Goal: Task Accomplishment & Management: Manage account settings

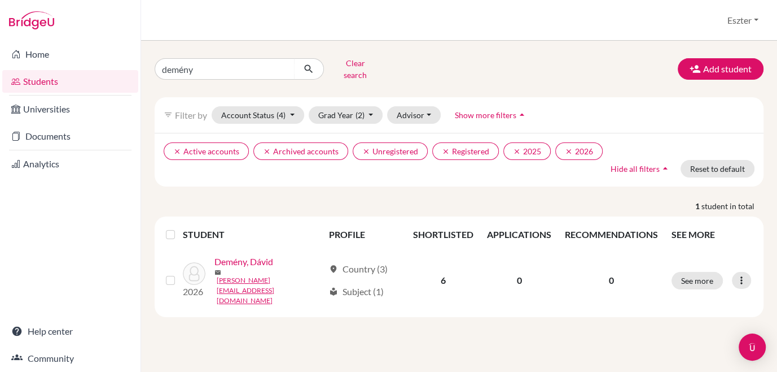
click at [244, 67] on input "demény" at bounding box center [225, 68] width 140 height 21
type input "d"
type input "galácz"
click at [313, 65] on icon "submit" at bounding box center [308, 68] width 11 height 11
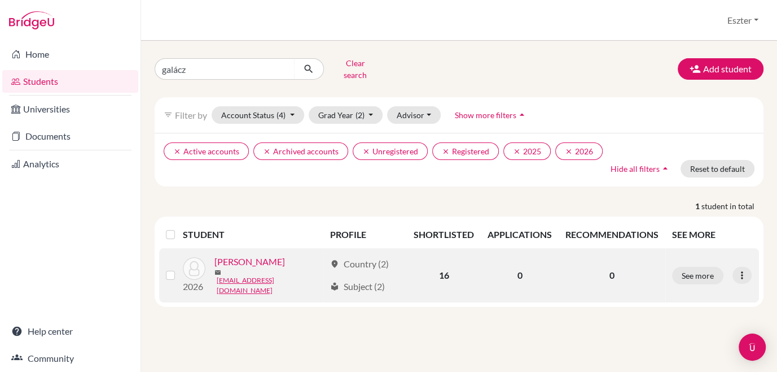
click at [229, 261] on link "[PERSON_NAME]" at bounding box center [250, 262] width 71 height 14
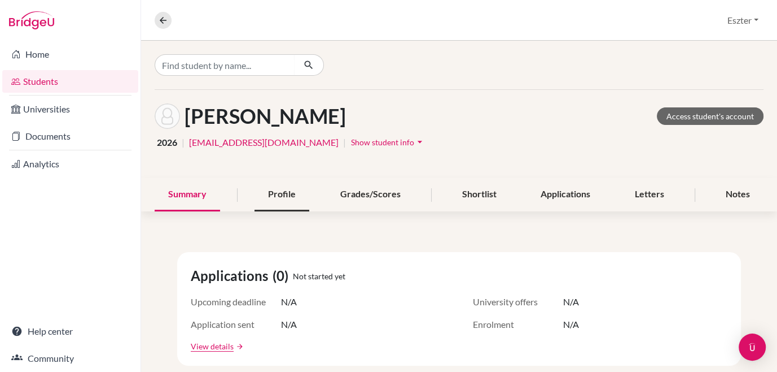
click at [281, 185] on div "Profile" at bounding box center [282, 194] width 55 height 33
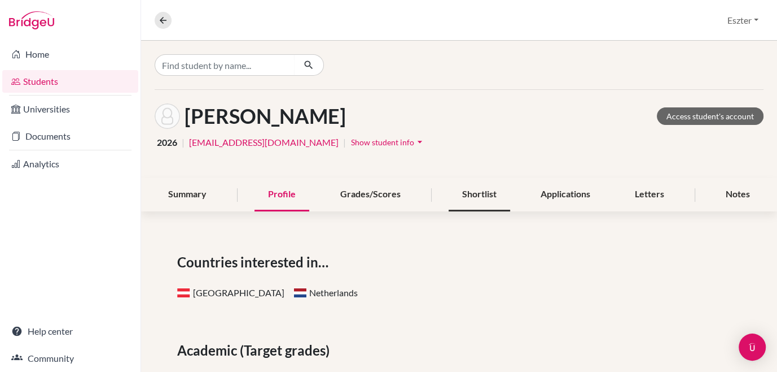
click at [482, 193] on div "Shortlist" at bounding box center [480, 194] width 62 height 33
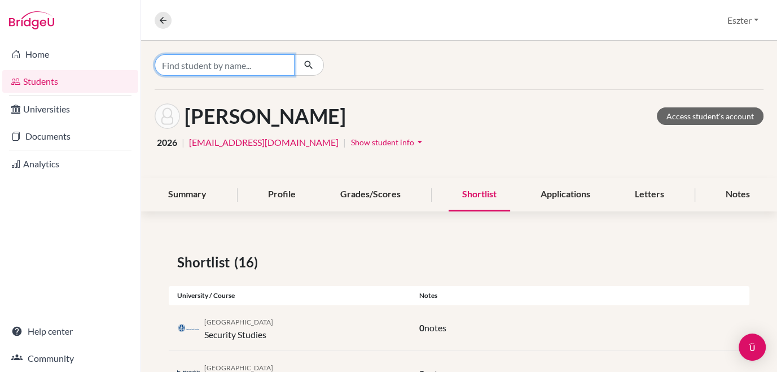
click at [280, 63] on input "Find student by name..." at bounding box center [225, 64] width 140 height 21
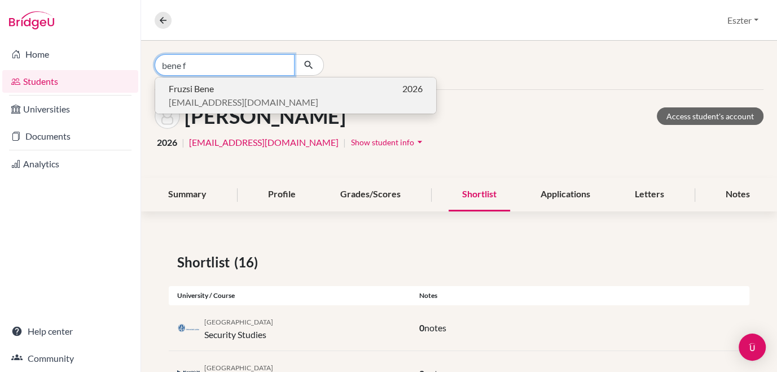
type input "bene f"
click at [200, 101] on span "[EMAIL_ADDRESS][DOMAIN_NAME]" at bounding box center [244, 102] width 150 height 14
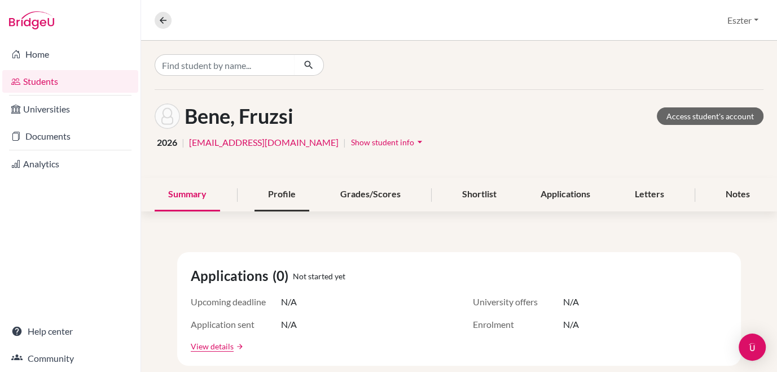
click at [286, 196] on div "Profile" at bounding box center [282, 194] width 55 height 33
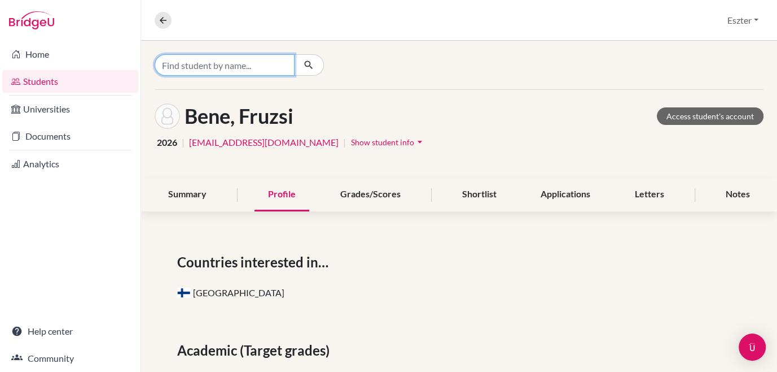
click at [229, 63] on input "Find student by name..." at bounding box center [225, 64] width 140 height 21
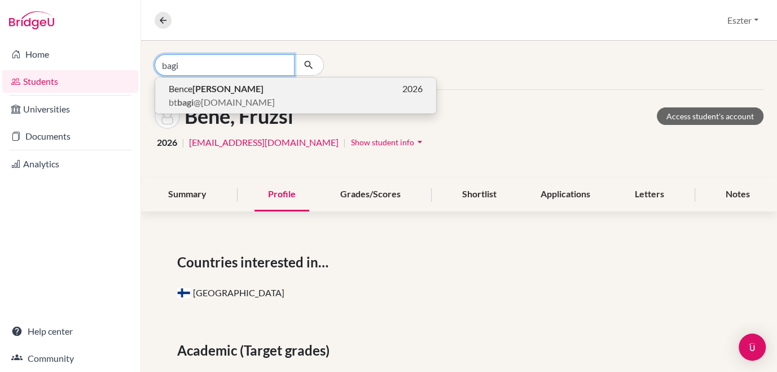
type input "bagi"
click at [222, 81] on button "Bence Bagi 2026 bt bagi @[DOMAIN_NAME]" at bounding box center [295, 95] width 281 height 36
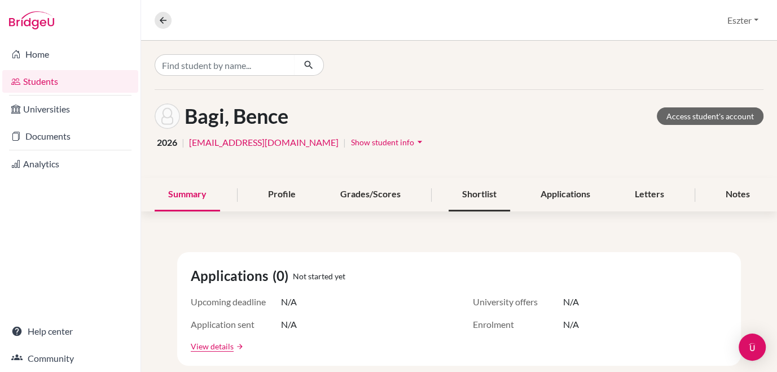
click at [477, 184] on div "Shortlist" at bounding box center [480, 194] width 62 height 33
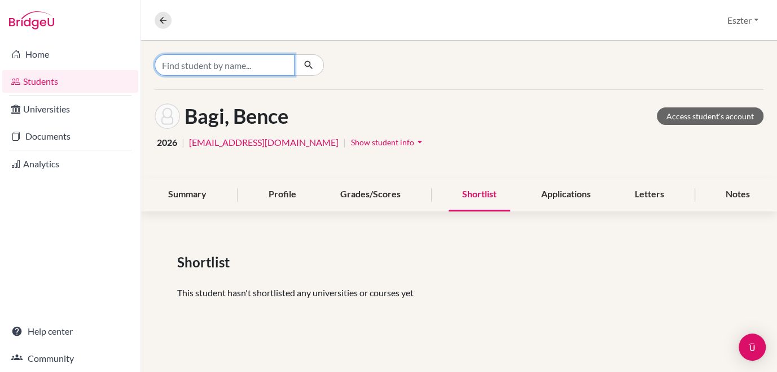
click at [274, 60] on input "Find student by name..." at bounding box center [225, 64] width 140 height 21
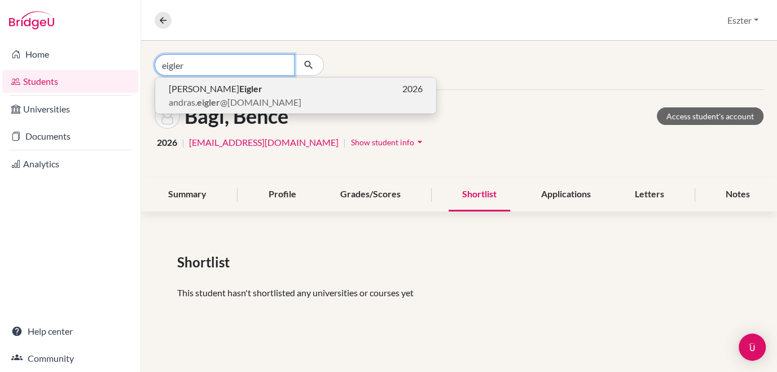
type input "eigler"
click at [239, 92] on b "Eigler" at bounding box center [250, 88] width 23 height 11
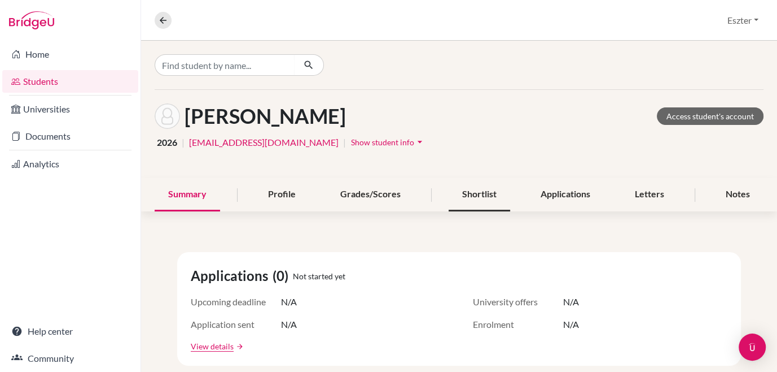
click at [487, 203] on div "Shortlist" at bounding box center [480, 194] width 62 height 33
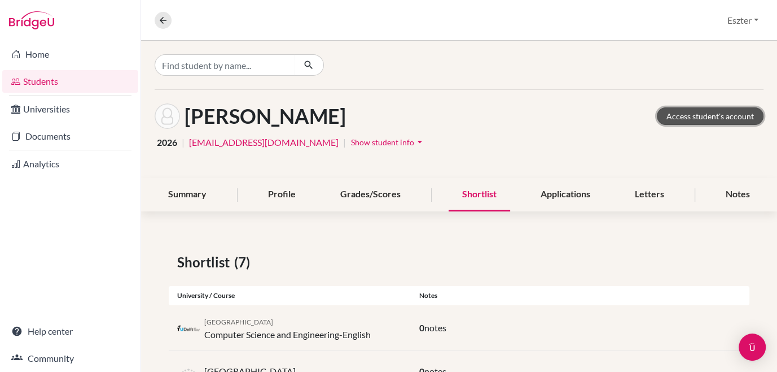
click at [692, 119] on link "Access student's account" at bounding box center [710, 116] width 107 height 18
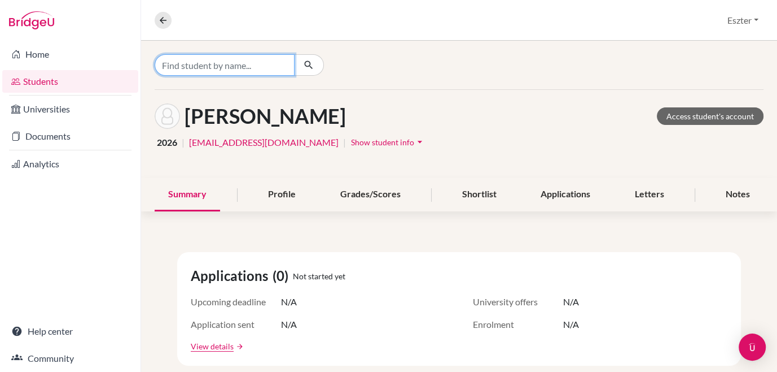
click at [239, 65] on input "Find student by name..." at bounding box center [225, 64] width 140 height 21
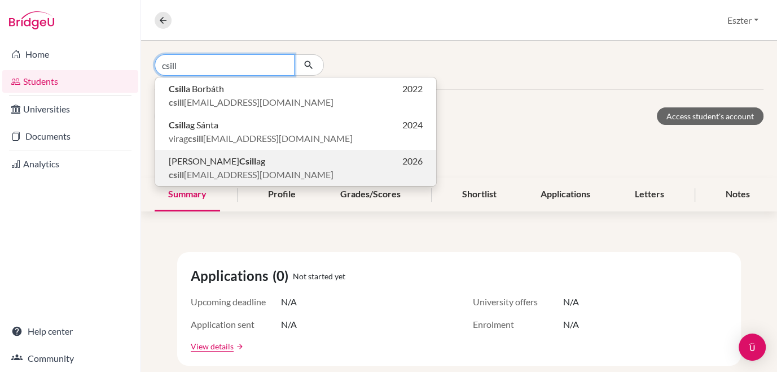
type input "csill"
click at [239, 165] on b "Csill" at bounding box center [247, 160] width 17 height 11
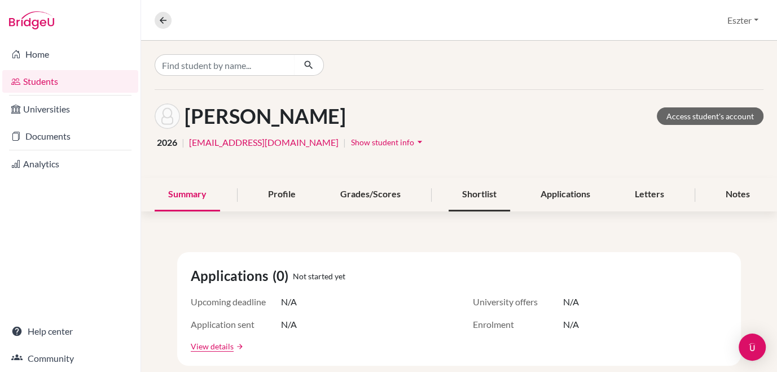
click at [471, 198] on div "Shortlist" at bounding box center [480, 194] width 62 height 33
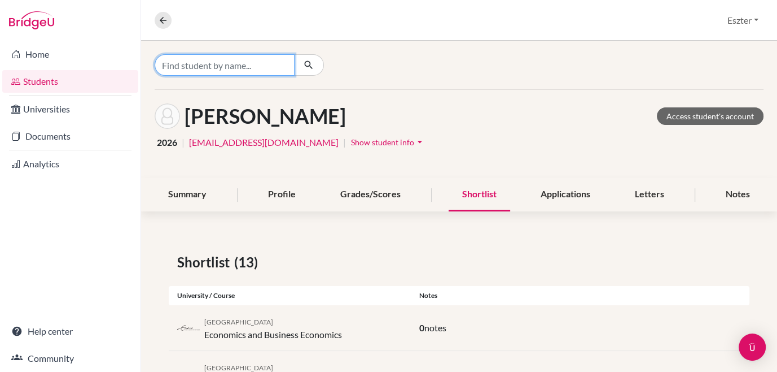
click at [288, 65] on input "Find student by name..." at bounding box center [225, 64] width 140 height 21
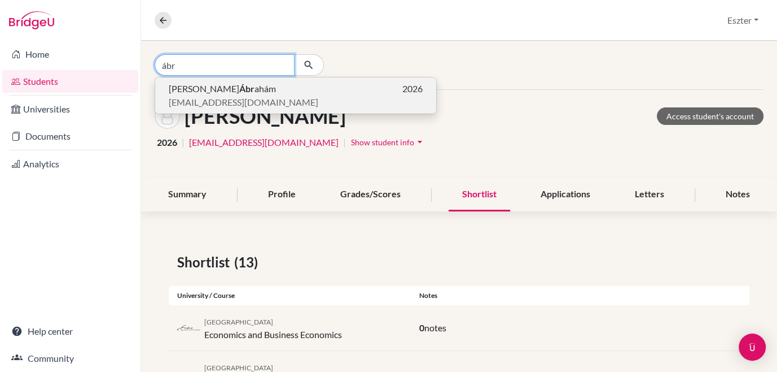
type input "ábr"
click at [229, 98] on span "abrahamemma2007@gmail.com" at bounding box center [244, 102] width 150 height 14
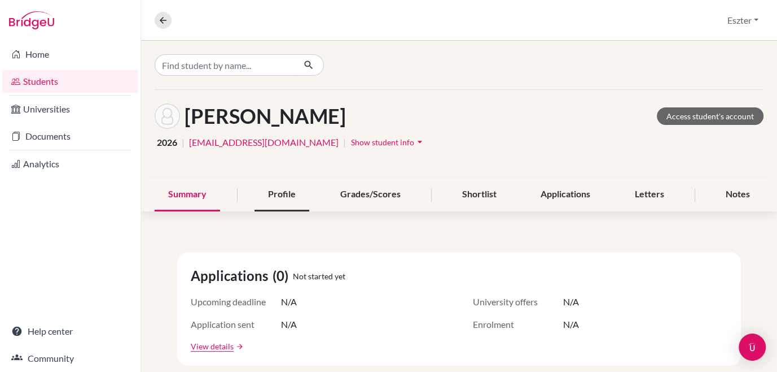
click at [286, 193] on div "Profile" at bounding box center [282, 194] width 55 height 33
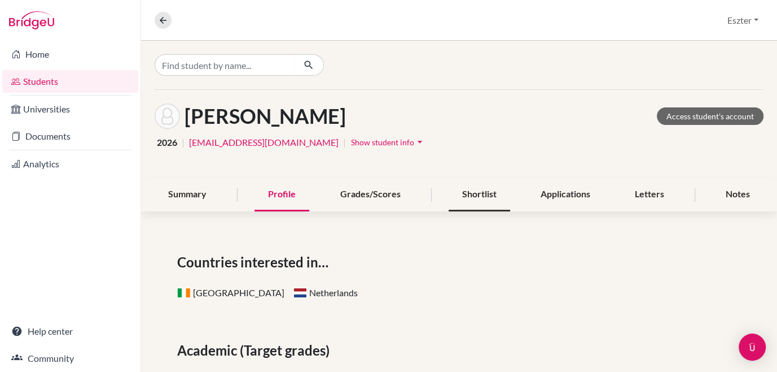
click at [470, 195] on div "Shortlist" at bounding box center [480, 194] width 62 height 33
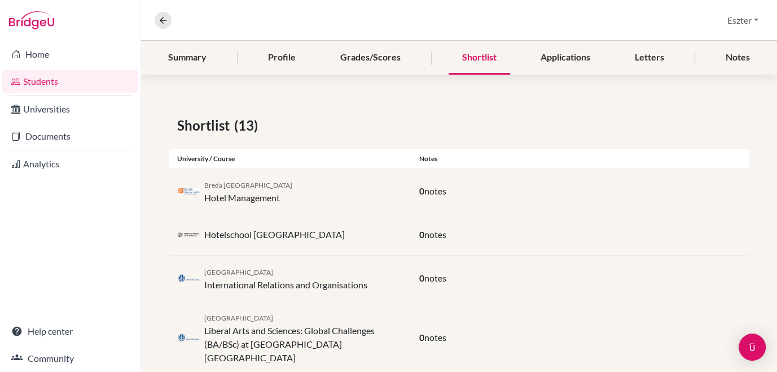
scroll to position [138, 0]
click at [439, 270] on div "0 notes" at bounding box center [580, 277] width 339 height 14
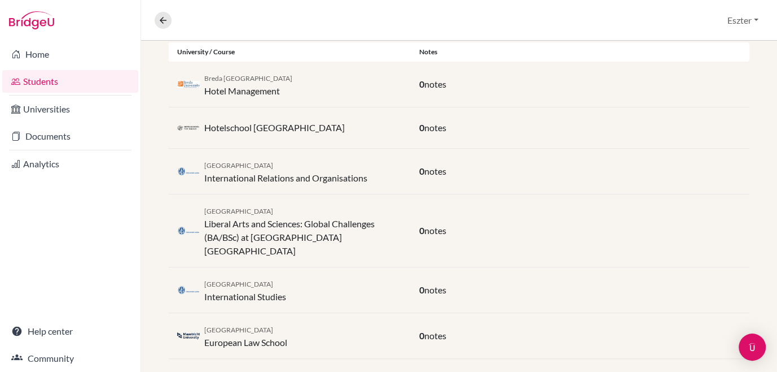
scroll to position [0, 0]
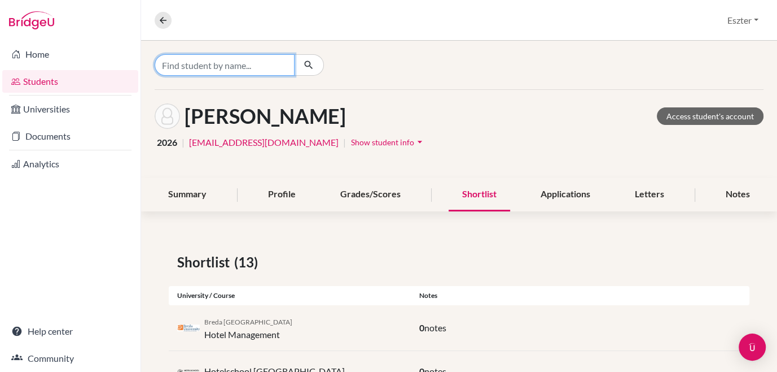
click at [275, 59] on input "Find student by name..." at bounding box center [225, 64] width 140 height 21
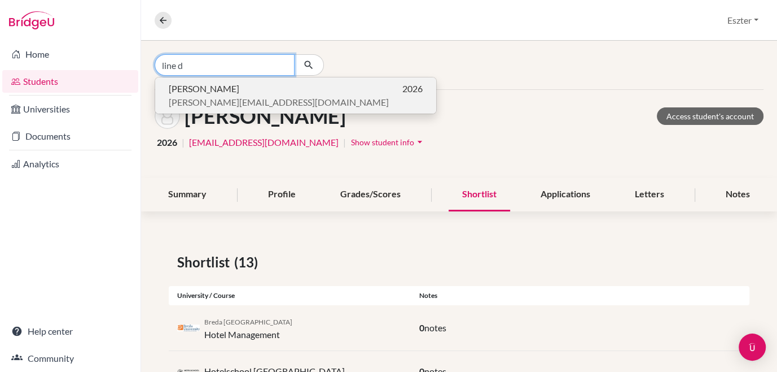
type input "line d"
click at [222, 91] on p "Daniel Line 2026" at bounding box center [296, 89] width 254 height 14
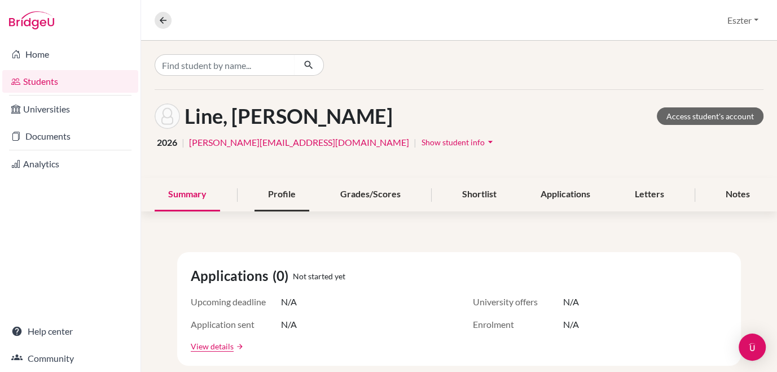
click at [281, 192] on div "Profile" at bounding box center [282, 194] width 55 height 33
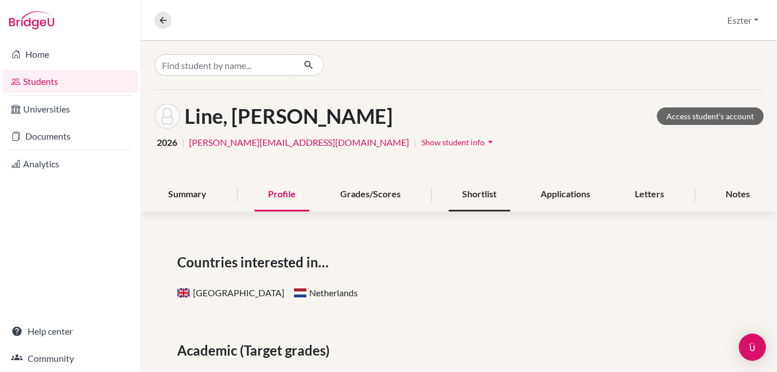
click at [481, 191] on div "Shortlist" at bounding box center [480, 194] width 62 height 33
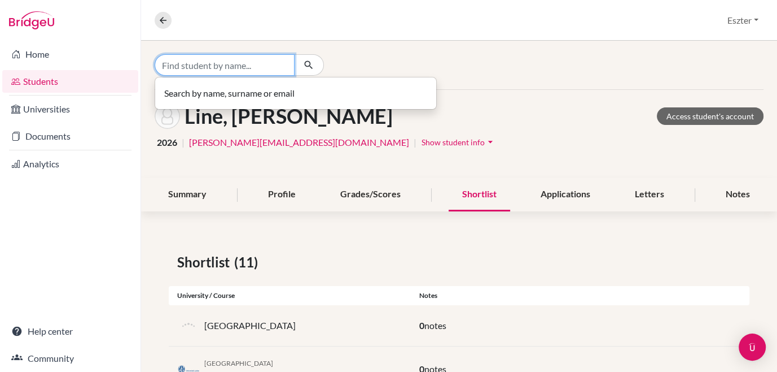
click at [275, 67] on input "Find student by name..." at bounding box center [225, 64] width 140 height 21
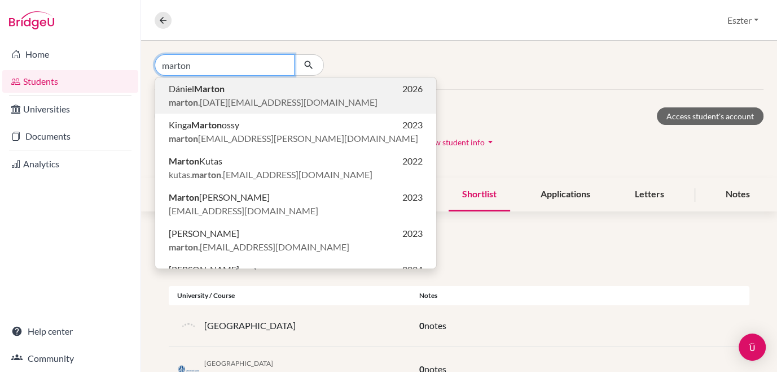
type input "marton"
click at [244, 88] on p "Dániel Marton 2026" at bounding box center [296, 89] width 254 height 14
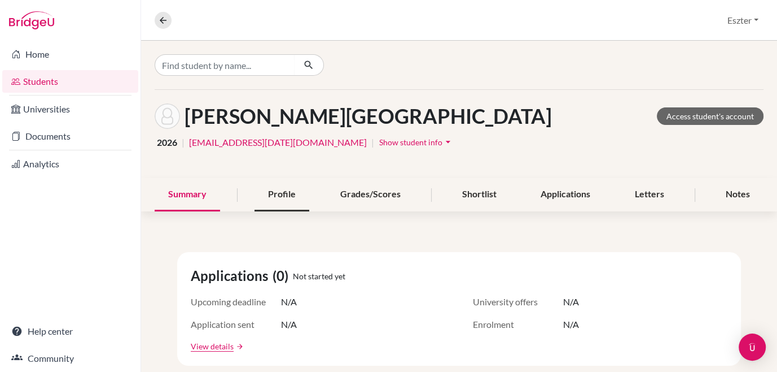
click at [292, 197] on div "Profile" at bounding box center [282, 194] width 55 height 33
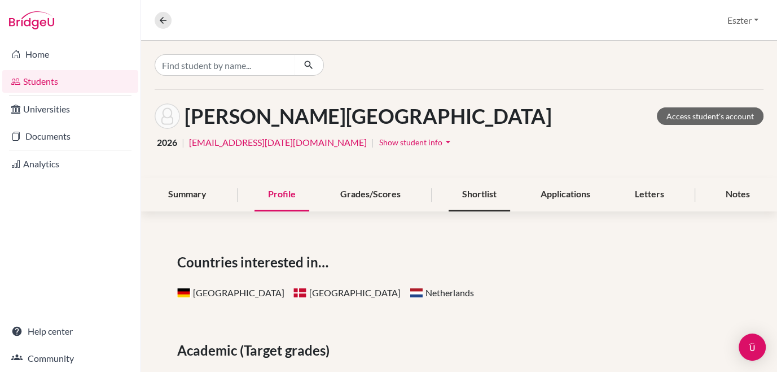
click at [479, 196] on div "Shortlist" at bounding box center [480, 194] width 62 height 33
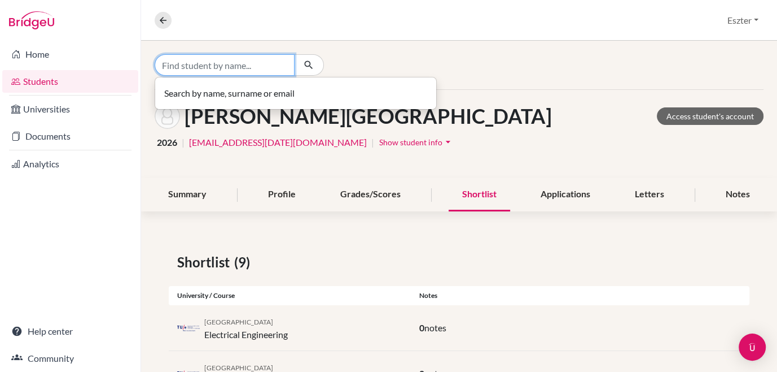
click at [278, 58] on input "Find student by name..." at bounding box center [225, 64] width 140 height 21
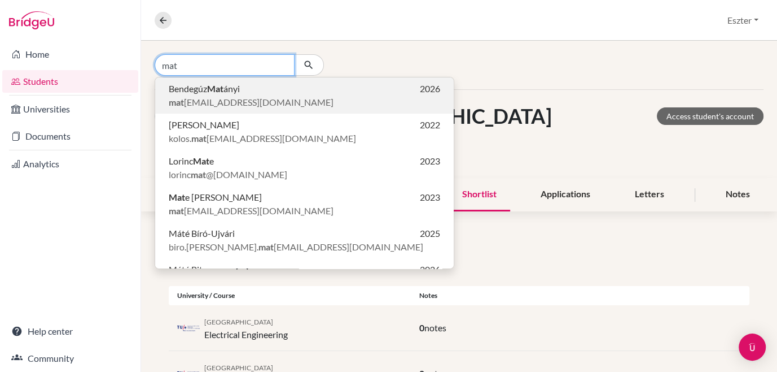
type input "mat"
click at [207, 92] on span "Bendegúz Mat ányi" at bounding box center [204, 89] width 71 height 14
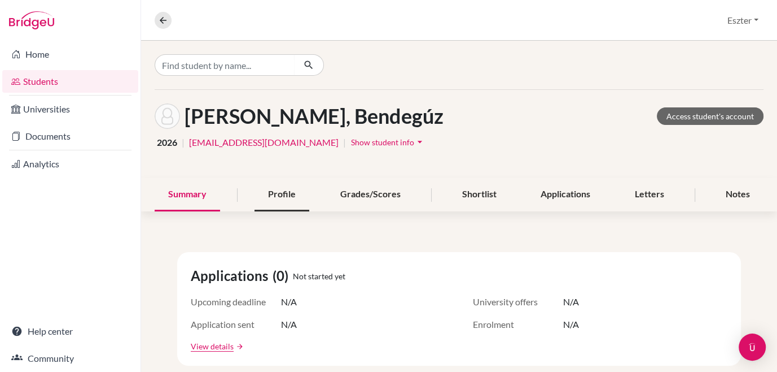
click at [274, 196] on div "Profile" at bounding box center [282, 194] width 55 height 33
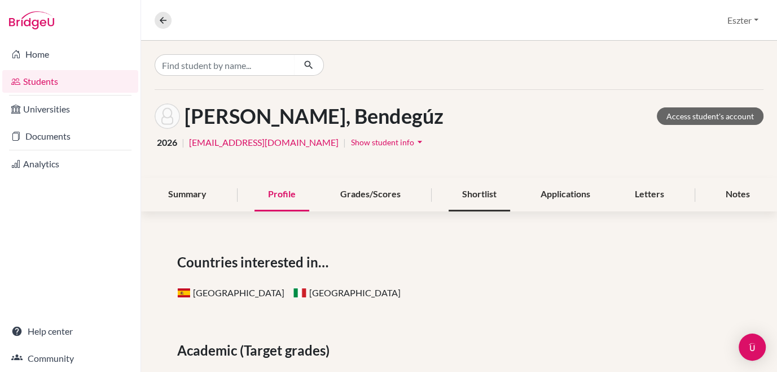
click at [465, 198] on div "Shortlist" at bounding box center [480, 194] width 62 height 33
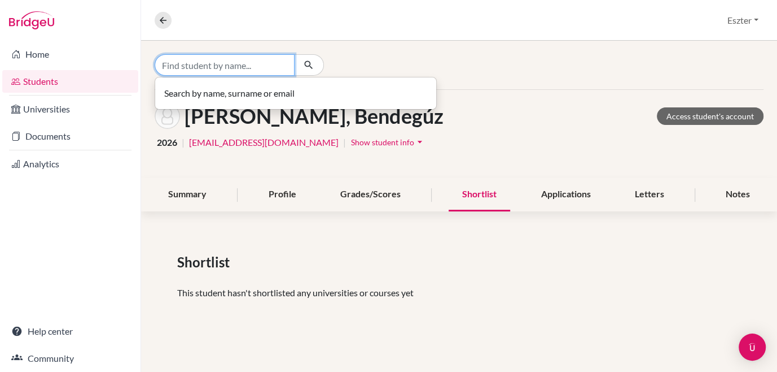
click at [254, 69] on input "Find student by name..." at bounding box center [225, 64] width 140 height 21
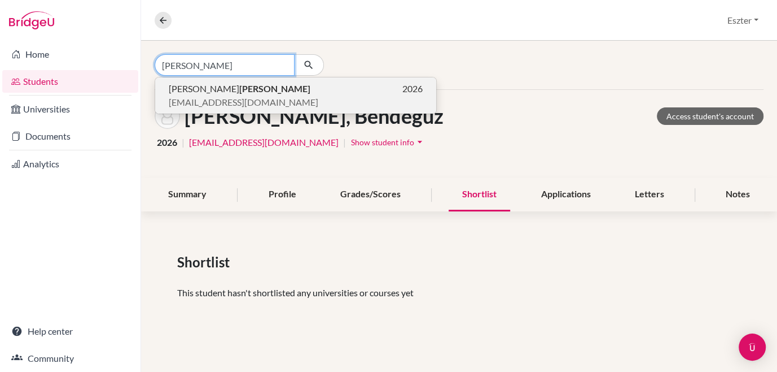
type input "menyhárt"
click at [233, 85] on p "Maja Menyhárt 2026" at bounding box center [296, 89] width 254 height 14
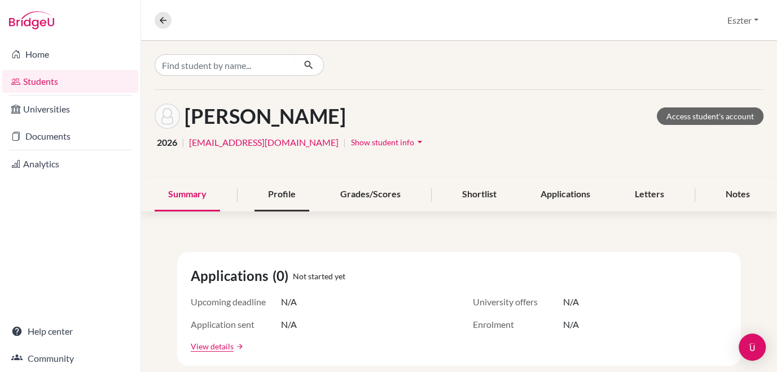
click at [289, 200] on div "Profile" at bounding box center [282, 194] width 55 height 33
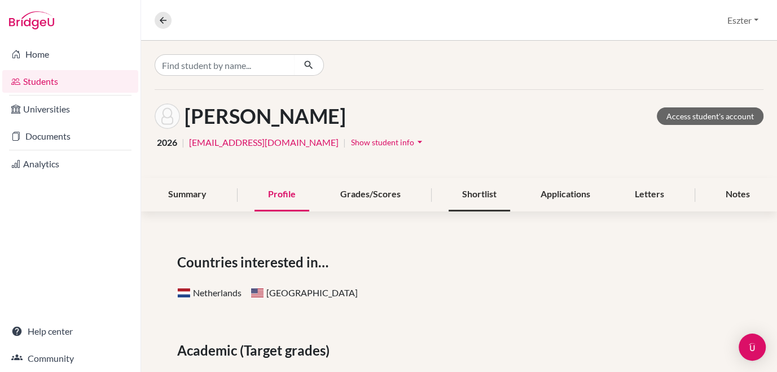
click at [480, 191] on div "Shortlist" at bounding box center [480, 194] width 62 height 33
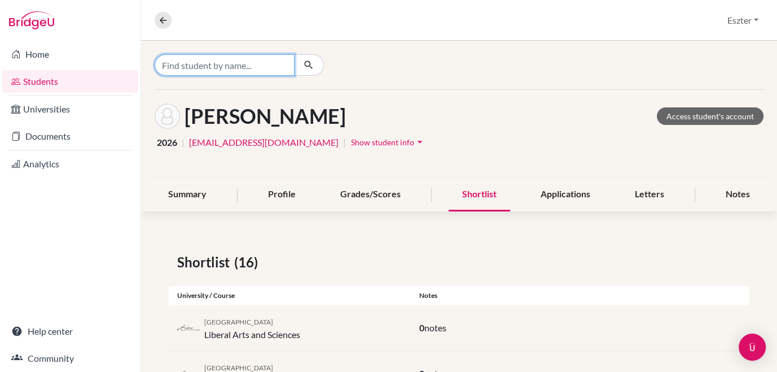
click at [263, 68] on input "Find student by name..." at bounding box center [225, 64] width 140 height 21
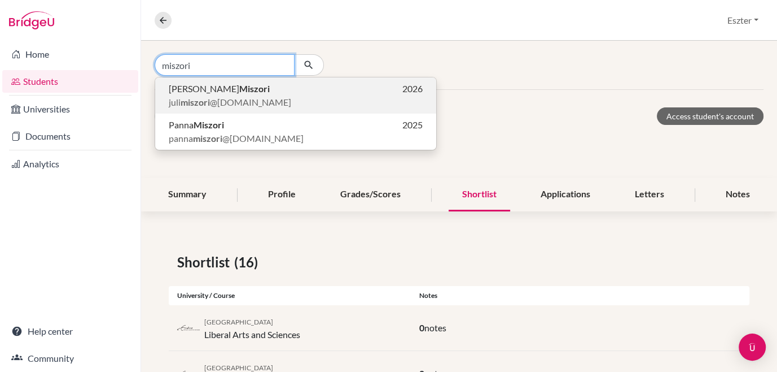
type input "miszori"
click at [239, 88] on b "Miszori" at bounding box center [254, 88] width 30 height 11
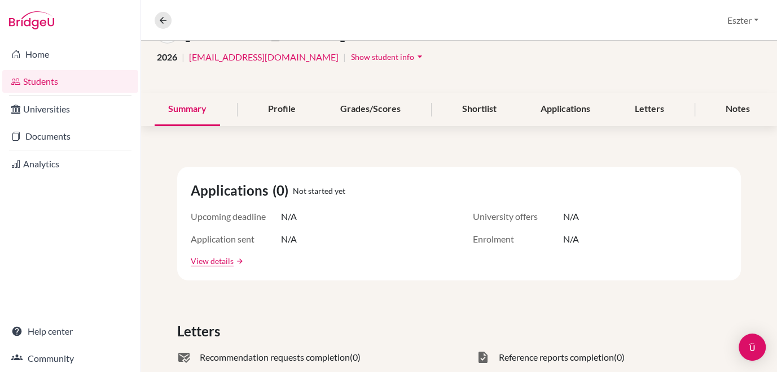
scroll to position [90, 0]
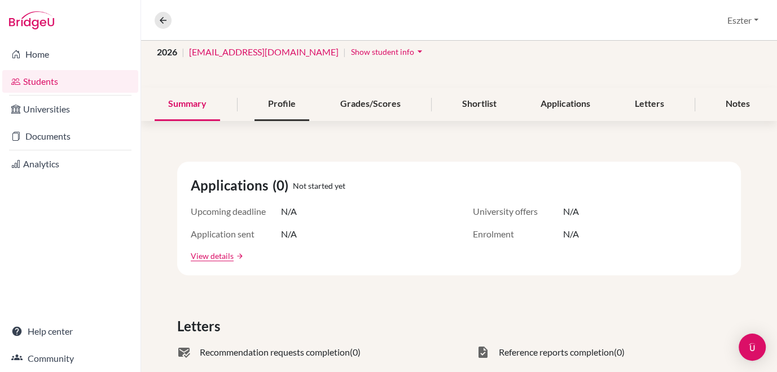
click at [287, 111] on div "Profile" at bounding box center [282, 104] width 55 height 33
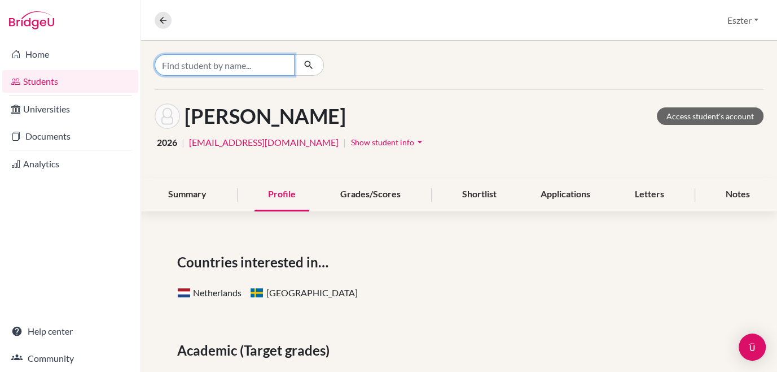
click at [267, 66] on input "Find student by name..." at bounding box center [225, 64] width 140 height 21
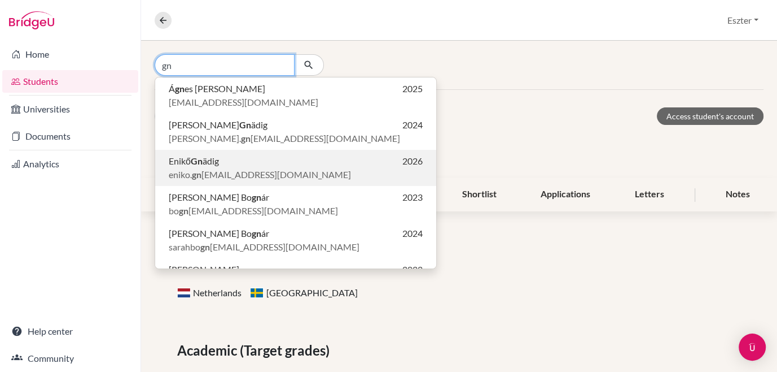
type input "gn"
click at [190, 168] on span "eniko. gn adig@gmail.com" at bounding box center [260, 175] width 182 height 14
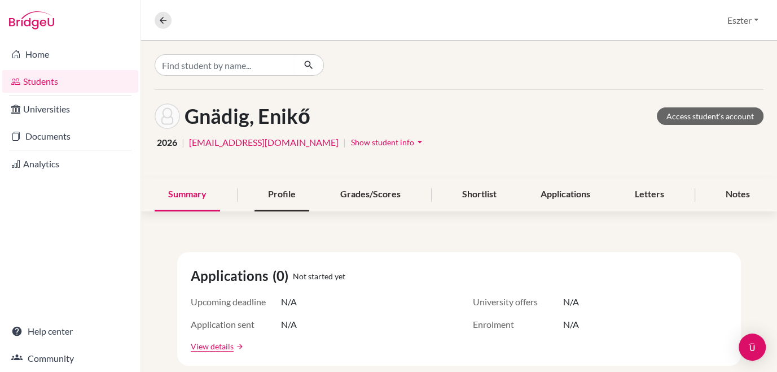
click at [286, 195] on div "Profile" at bounding box center [282, 194] width 55 height 33
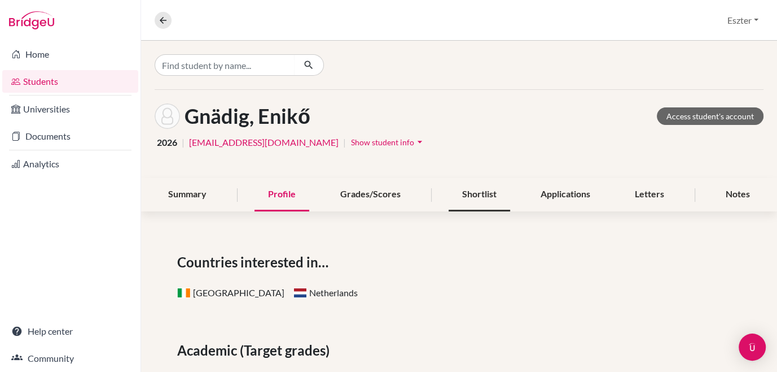
click at [480, 196] on div "Shortlist" at bounding box center [480, 194] width 62 height 33
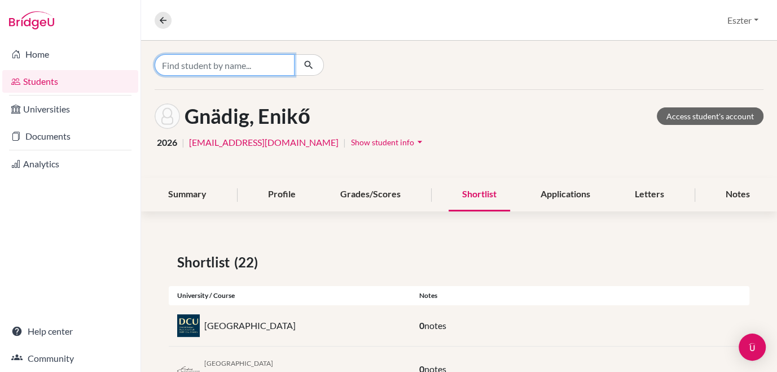
click at [265, 65] on input "Find student by name..." at bounding box center [225, 64] width 140 height 21
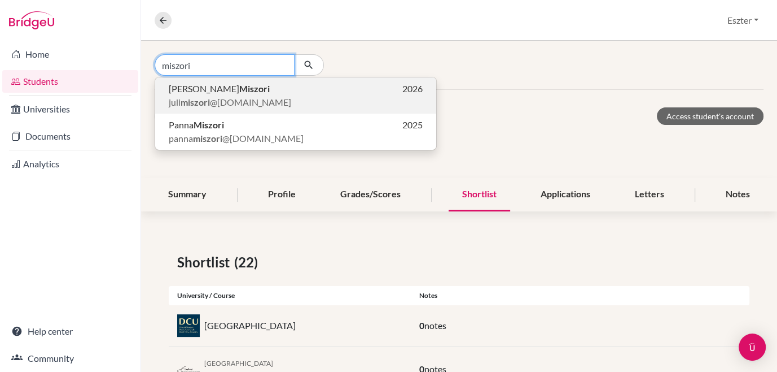
type input "miszori"
click at [253, 95] on span "juli miszori @gmail.com" at bounding box center [230, 102] width 123 height 14
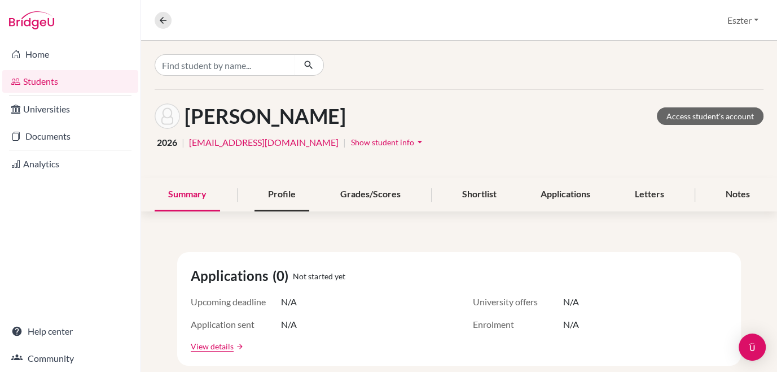
click at [286, 197] on div "Profile" at bounding box center [282, 194] width 55 height 33
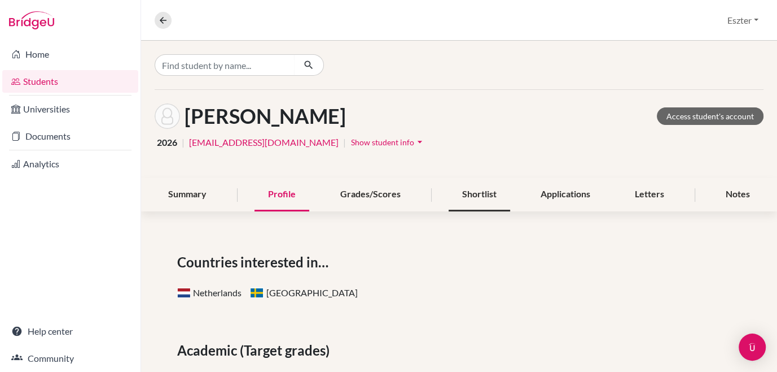
click at [479, 192] on div "Shortlist" at bounding box center [480, 194] width 62 height 33
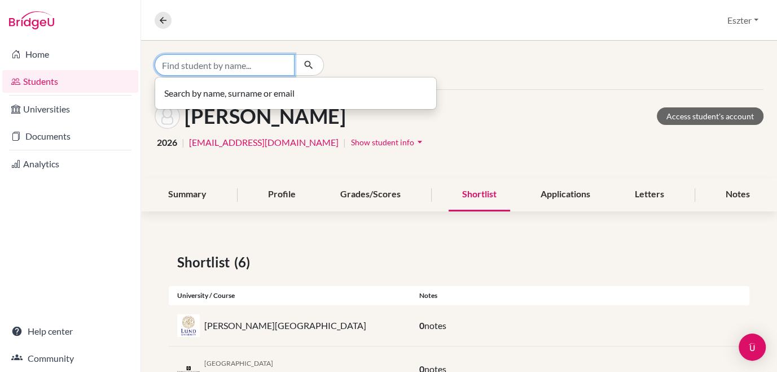
click at [279, 67] on input "Find student by name..." at bounding box center [225, 64] width 140 height 21
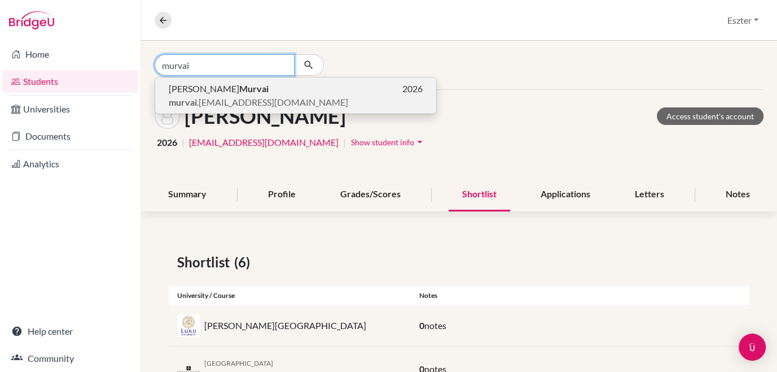
type input "murvai"
click at [236, 90] on p "József Murvai 2026" at bounding box center [296, 89] width 254 height 14
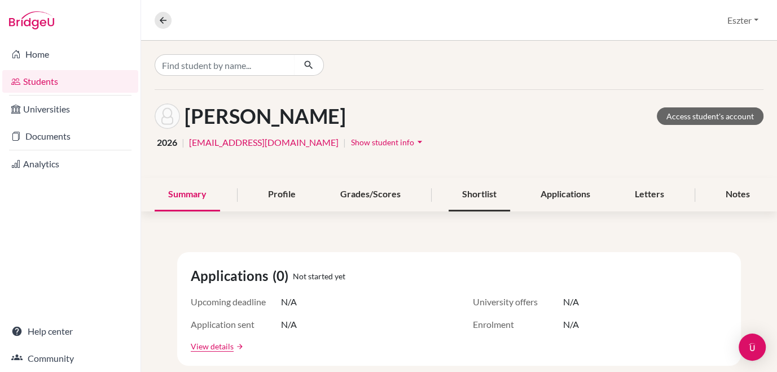
click at [470, 195] on div "Shortlist" at bounding box center [480, 194] width 62 height 33
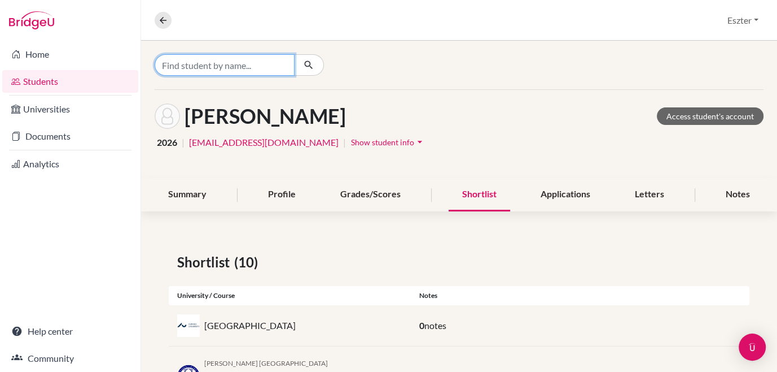
click at [261, 60] on input "Find student by name..." at bounding box center [225, 64] width 140 height 21
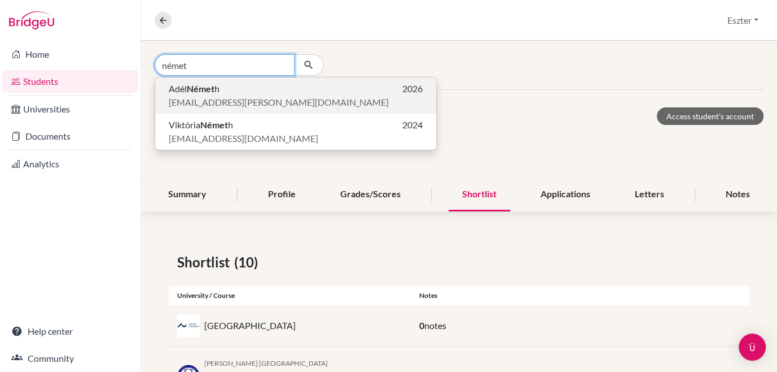
type input "német"
click at [226, 96] on span "adel.flora.nemeth@icloud.com" at bounding box center [279, 102] width 220 height 14
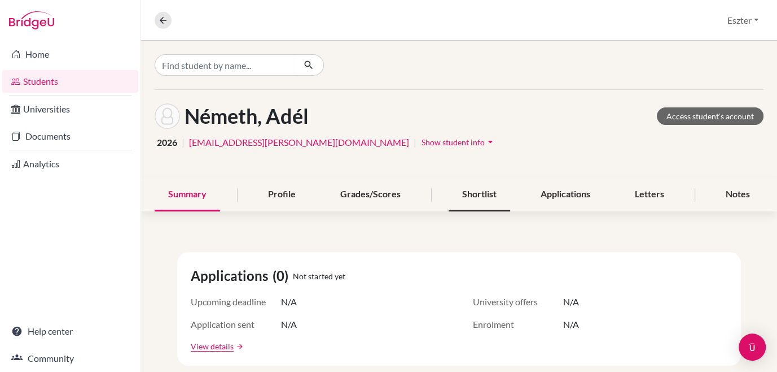
click at [474, 192] on div "Shortlist" at bounding box center [480, 194] width 62 height 33
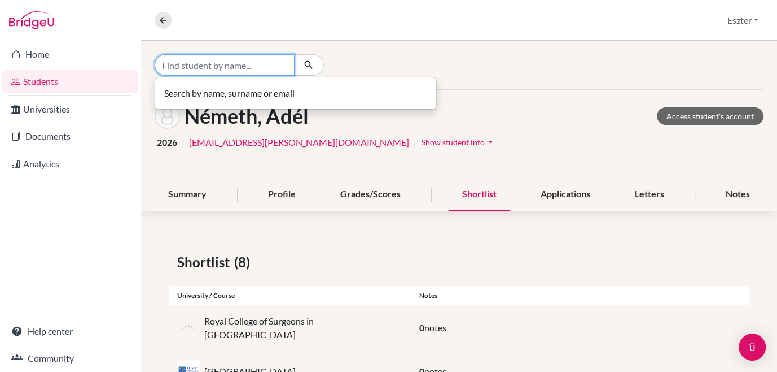
click at [281, 61] on input "Find student by name..." at bounding box center [225, 64] width 140 height 21
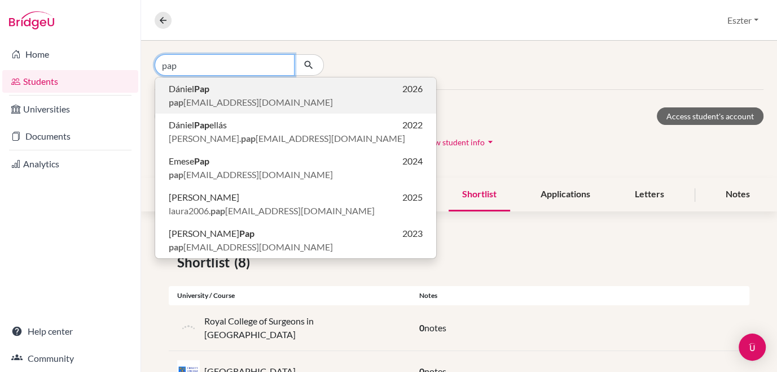
type input "pap"
click at [215, 102] on span "pap dani007@gmail.com" at bounding box center [251, 102] width 164 height 14
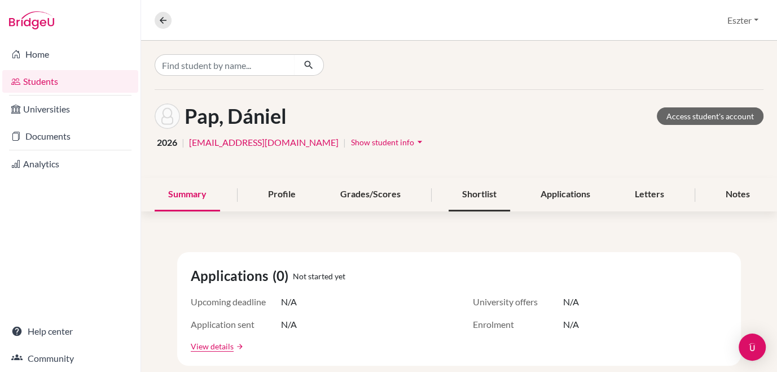
click at [478, 187] on div "Shortlist" at bounding box center [480, 194] width 62 height 33
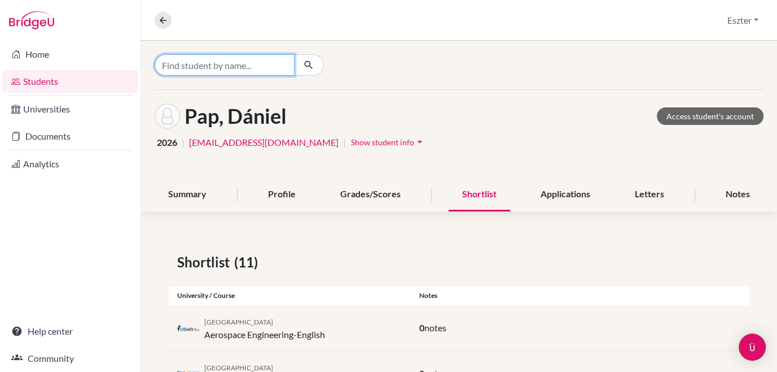
click at [265, 68] on input "Find student by name..." at bounding box center [225, 64] width 140 height 21
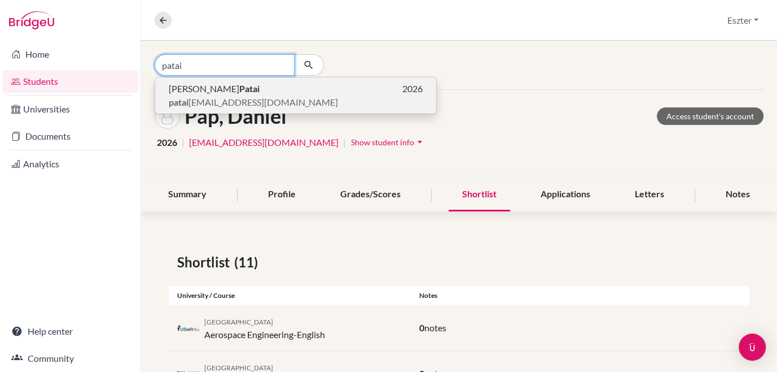
type input "patai"
click at [228, 103] on span "patai dominik6@gmail.com" at bounding box center [253, 102] width 169 height 14
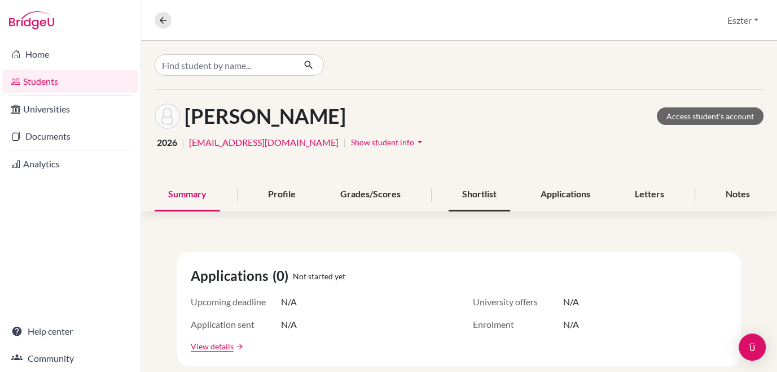
click at [482, 190] on div "Shortlist" at bounding box center [480, 194] width 62 height 33
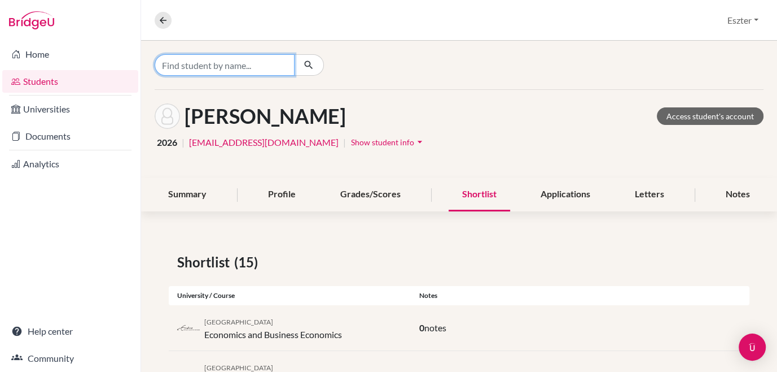
click at [283, 72] on input "Find student by name..." at bounding box center [225, 64] width 140 height 21
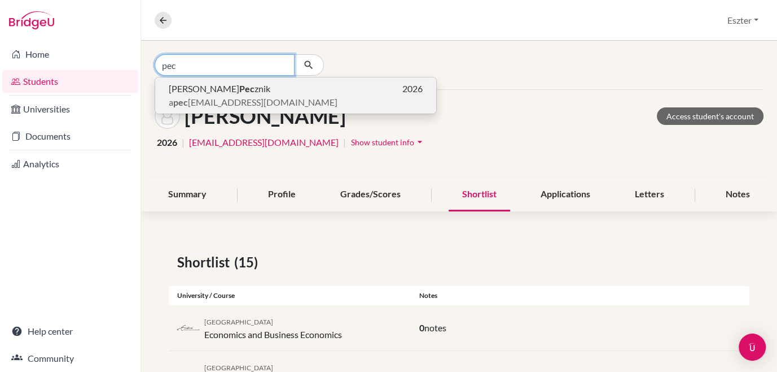
type input "pec"
click at [264, 91] on p "Anna Pec znik 2026" at bounding box center [296, 89] width 254 height 14
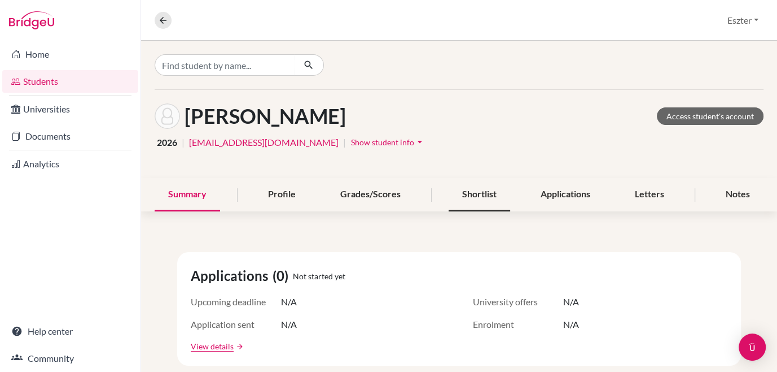
click at [464, 186] on div "Shortlist" at bounding box center [480, 194] width 62 height 33
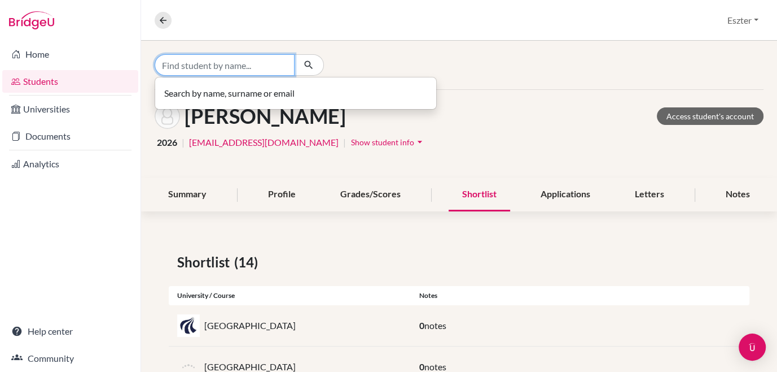
click at [278, 63] on input "Find student by name..." at bounding box center [225, 64] width 140 height 21
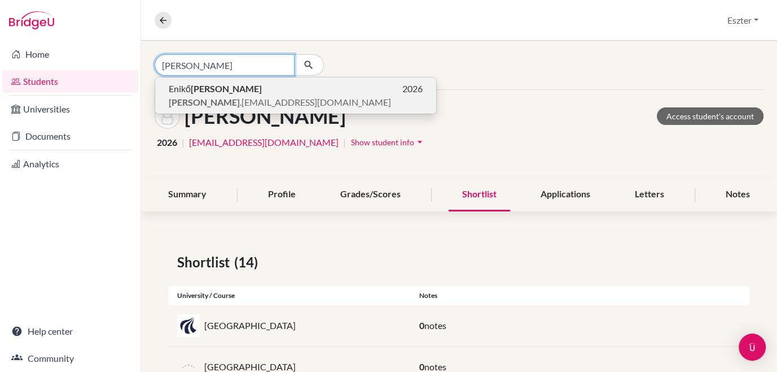
type input "pentz"
click at [226, 94] on p "Enikő Pentz 2026" at bounding box center [296, 89] width 254 height 14
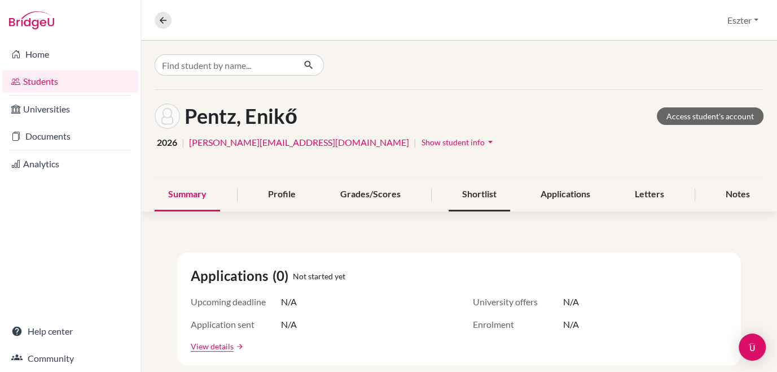
click at [491, 195] on div "Shortlist" at bounding box center [480, 194] width 62 height 33
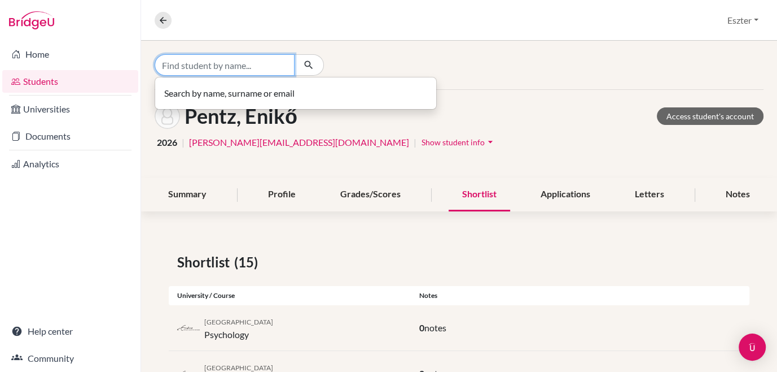
click at [261, 61] on input "Find student by name..." at bounding box center [225, 64] width 140 height 21
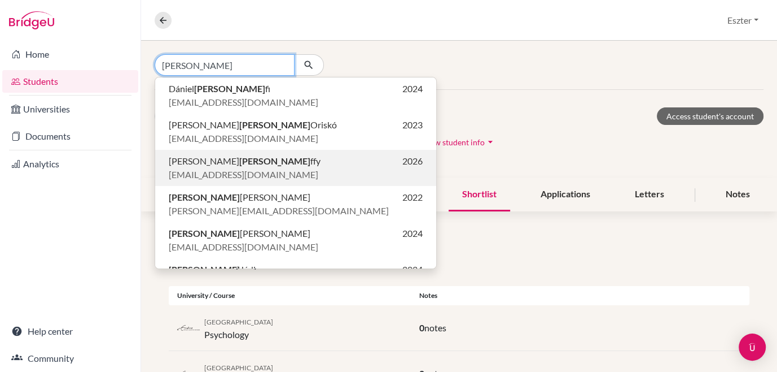
type input "péter"
click at [214, 163] on span "Dóra Péter ffy" at bounding box center [245, 161] width 152 height 14
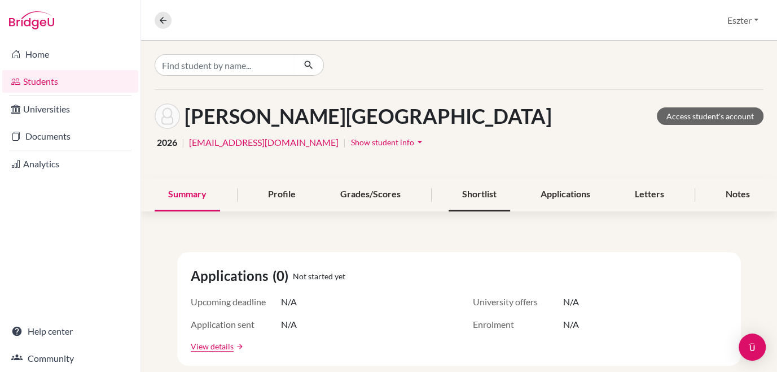
click at [470, 195] on div "Shortlist" at bounding box center [480, 194] width 62 height 33
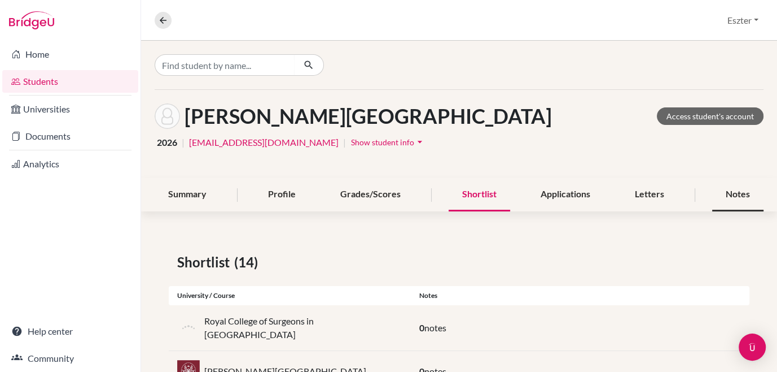
click at [725, 186] on div "Notes" at bounding box center [738, 194] width 51 height 33
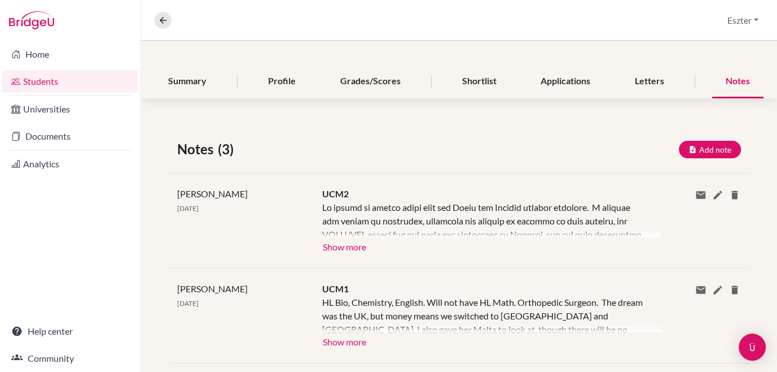
scroll to position [131, 0]
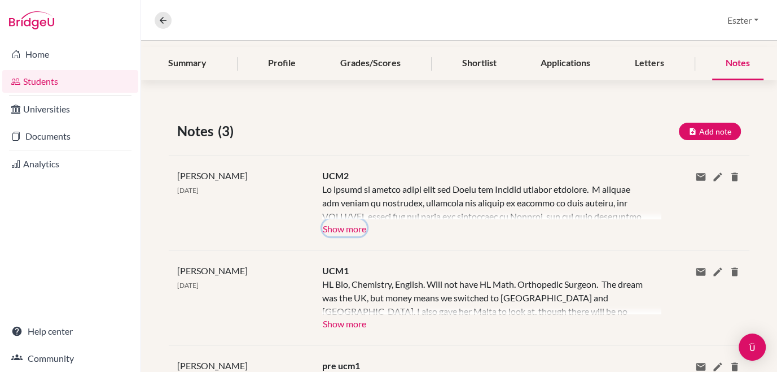
click at [349, 224] on button "Show more" at bounding box center [344, 227] width 45 height 17
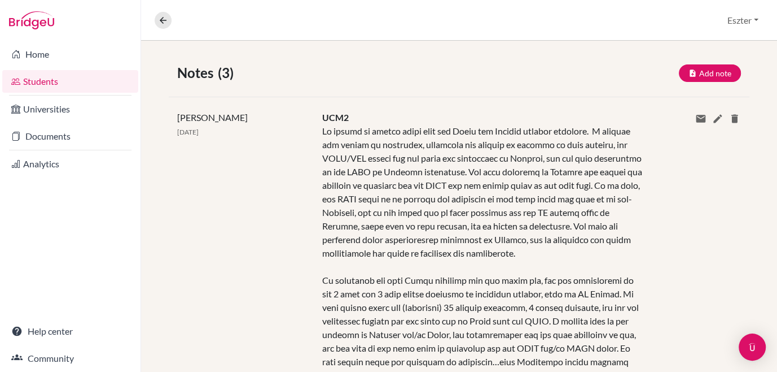
scroll to position [0, 0]
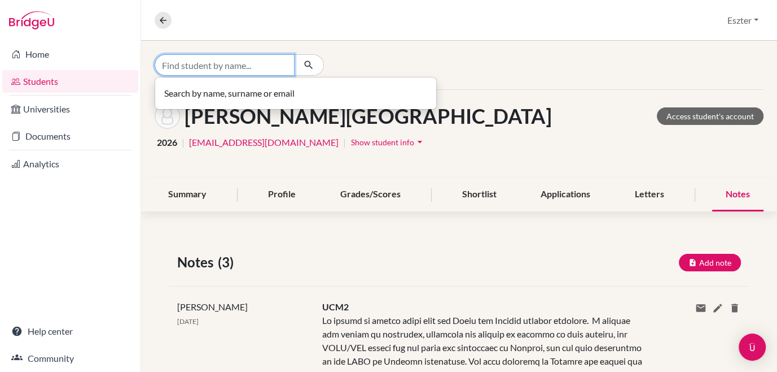
click at [287, 57] on input "Find student by name..." at bounding box center [225, 64] width 140 height 21
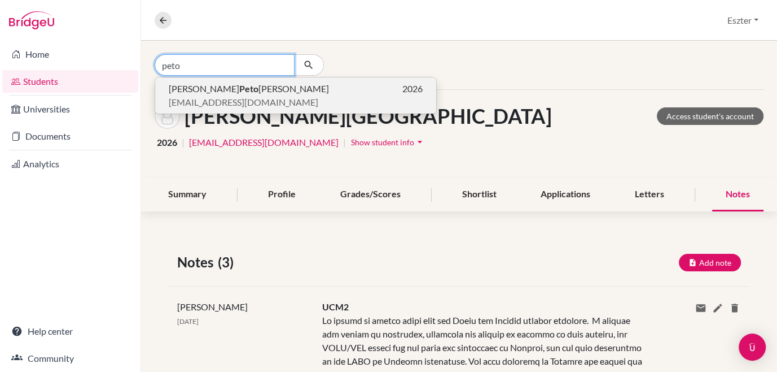
type input "peto"
click at [259, 85] on p "Benjamin Peto Vince 2026" at bounding box center [296, 89] width 254 height 14
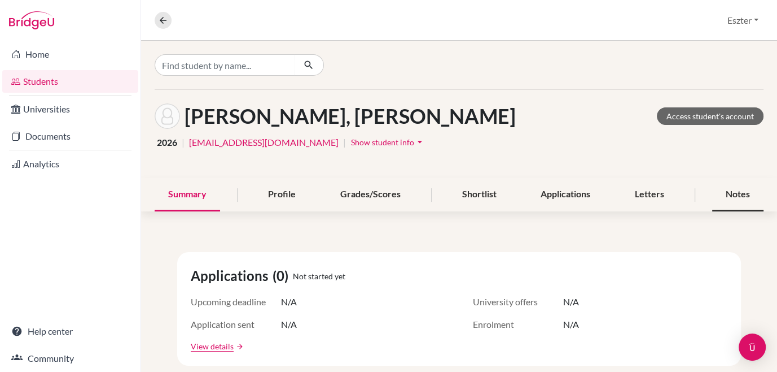
click at [729, 191] on div "Notes" at bounding box center [738, 194] width 51 height 33
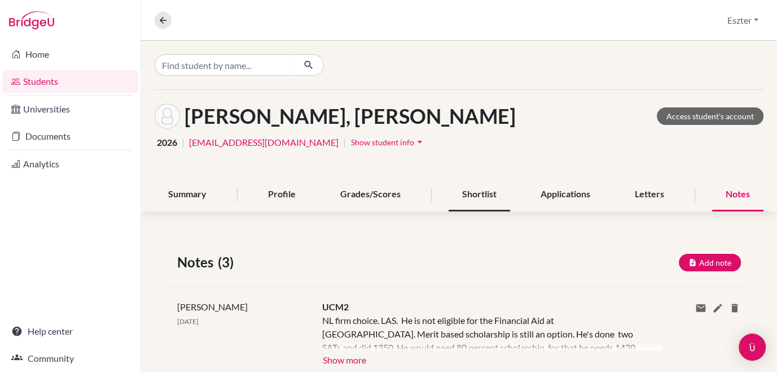
click at [468, 195] on div "Shortlist" at bounding box center [480, 194] width 62 height 33
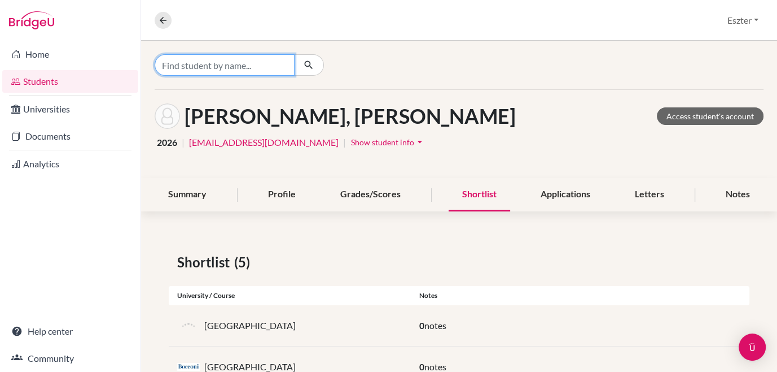
click at [253, 67] on input "Find student by name..." at bounding box center [225, 64] width 140 height 21
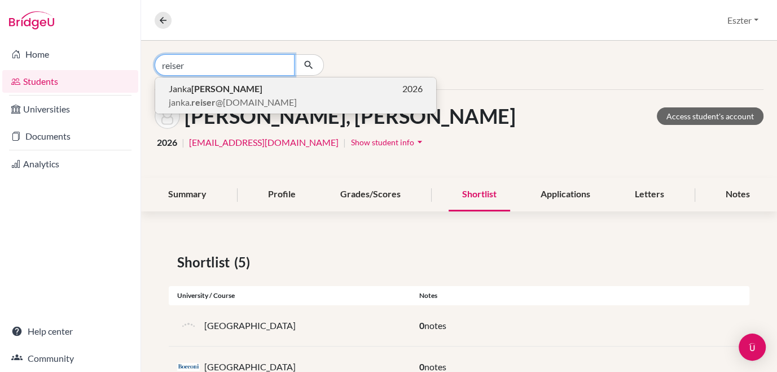
type input "reiser"
click at [188, 89] on span "Janka Reiser" at bounding box center [216, 89] width 94 height 14
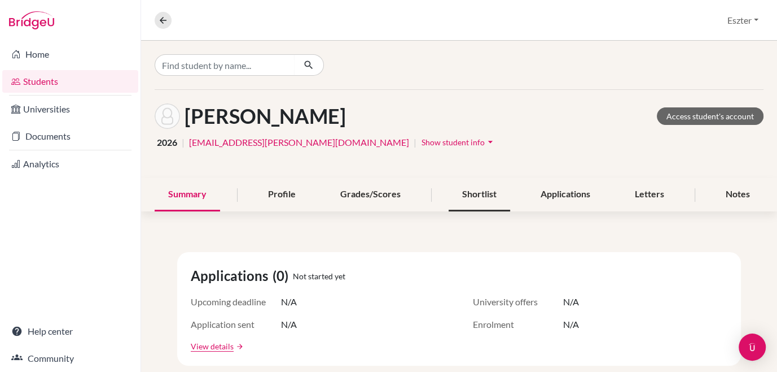
click at [463, 186] on div "Shortlist" at bounding box center [480, 194] width 62 height 33
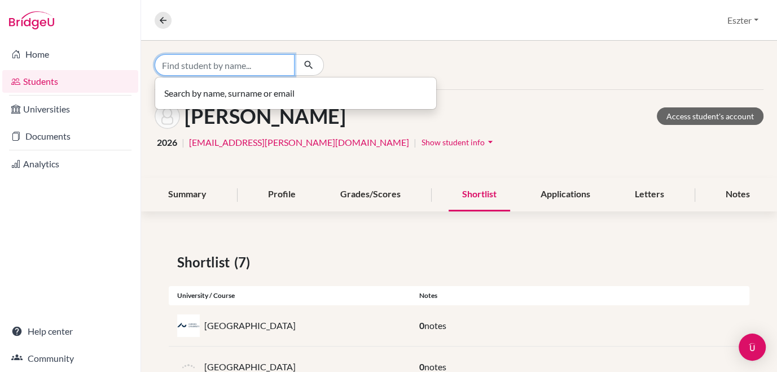
click at [248, 67] on input "Find student by name..." at bounding box center [225, 64] width 140 height 21
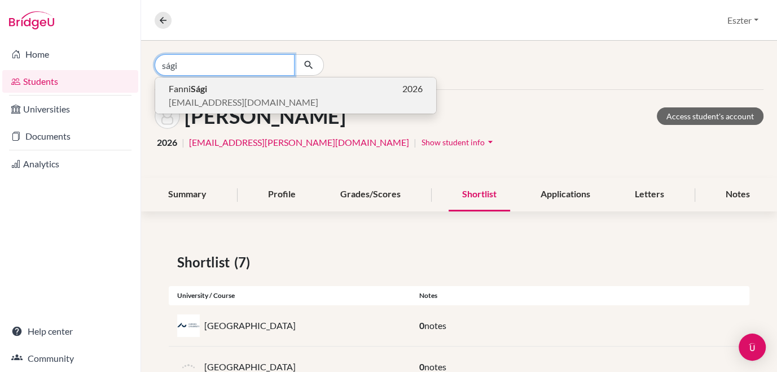
type input "sági"
click at [220, 97] on span "sagifanni11@gmail.com" at bounding box center [244, 102] width 150 height 14
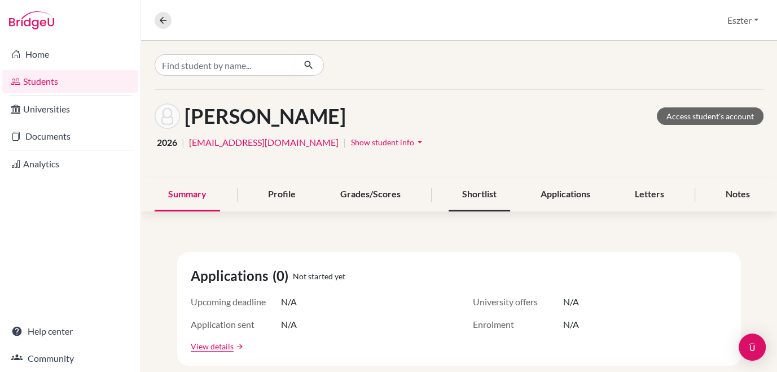
click at [484, 194] on div "Shortlist" at bounding box center [480, 194] width 62 height 33
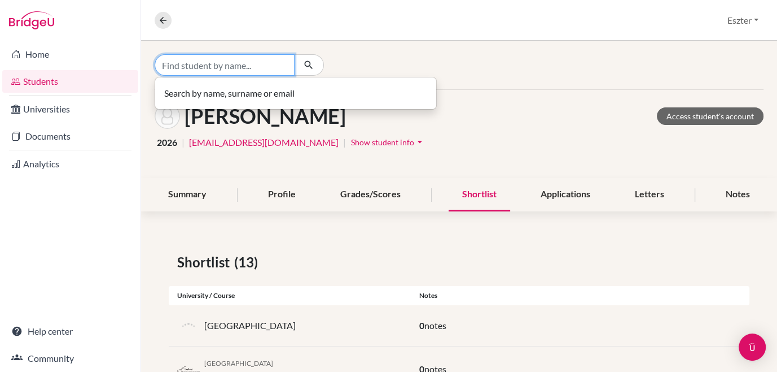
click at [238, 61] on input "Find student by name..." at bounding box center [225, 64] width 140 height 21
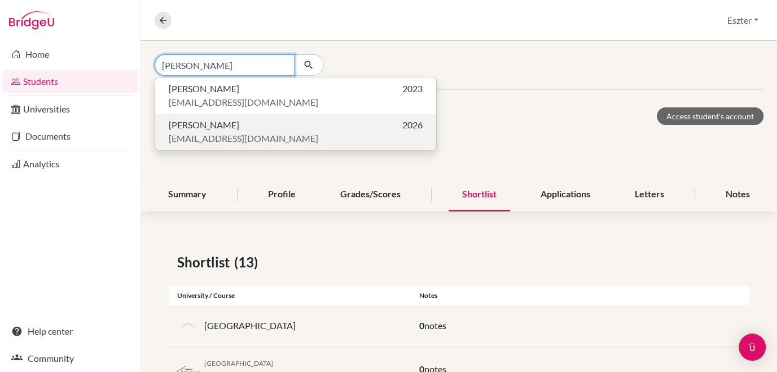
type input "szabó blanka"
click at [223, 123] on span "Blanka Napsugár Szabó" at bounding box center [204, 125] width 71 height 14
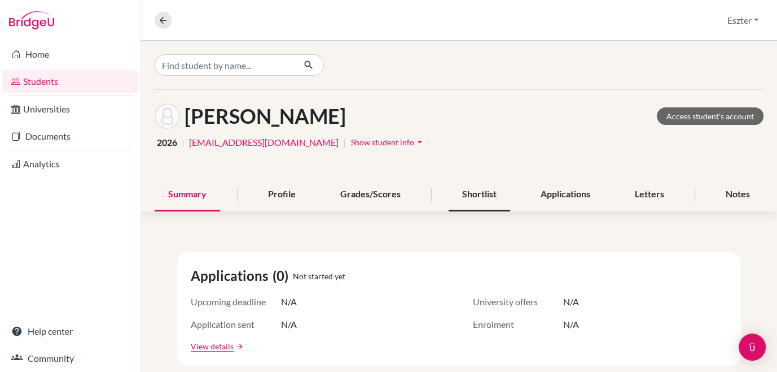
click at [483, 190] on div "Shortlist" at bounding box center [480, 194] width 62 height 33
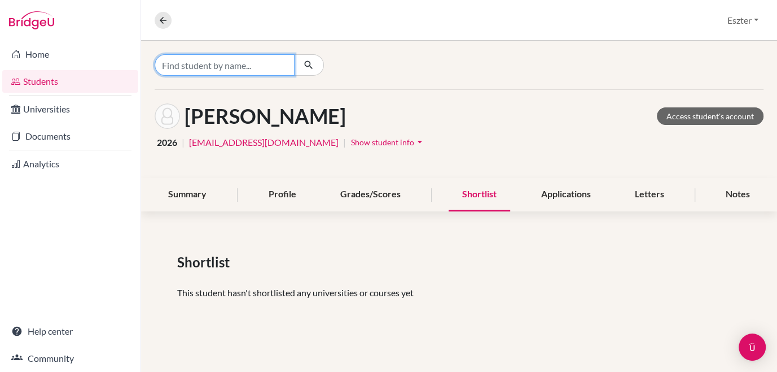
click at [244, 62] on input "Find student by name..." at bounding box center [225, 64] width 140 height 21
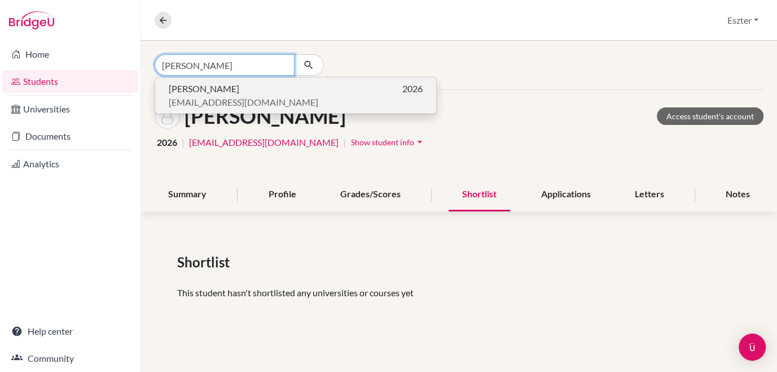
type input "szabó zété"
click at [225, 88] on p "Zétény Szabó 2026" at bounding box center [296, 89] width 254 height 14
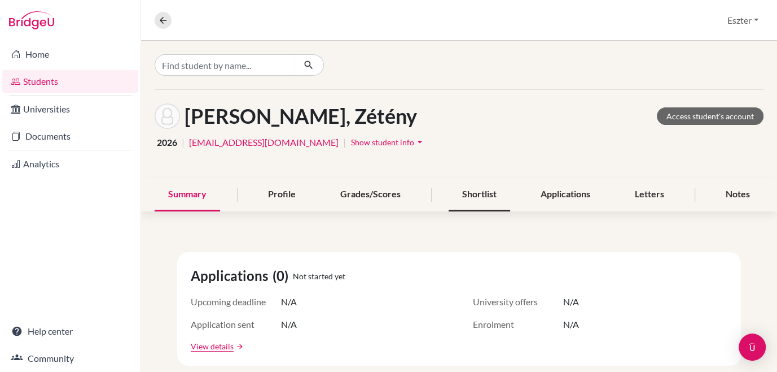
click at [474, 194] on div "Shortlist" at bounding box center [480, 194] width 62 height 33
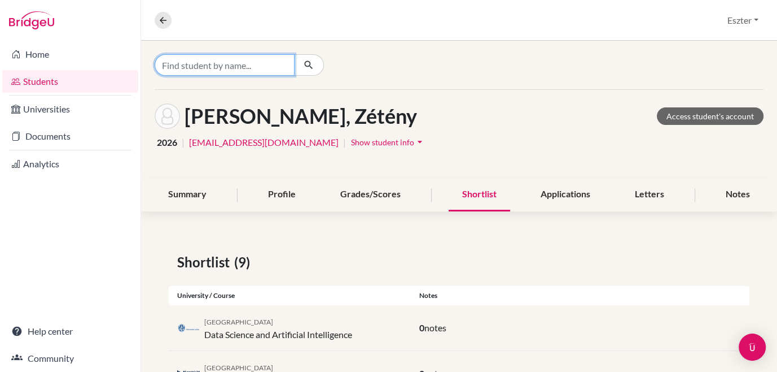
click at [273, 60] on input "Find student by name..." at bounding box center [225, 64] width 140 height 21
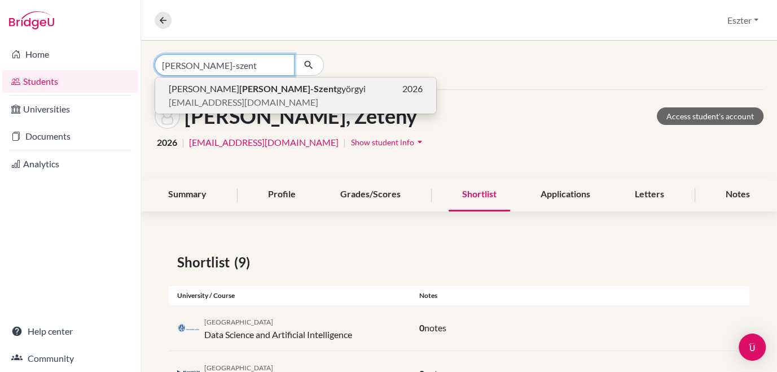
type input "szabó-szent"
click at [245, 96] on span "peti.realsteel@gmail.com" at bounding box center [244, 102] width 150 height 14
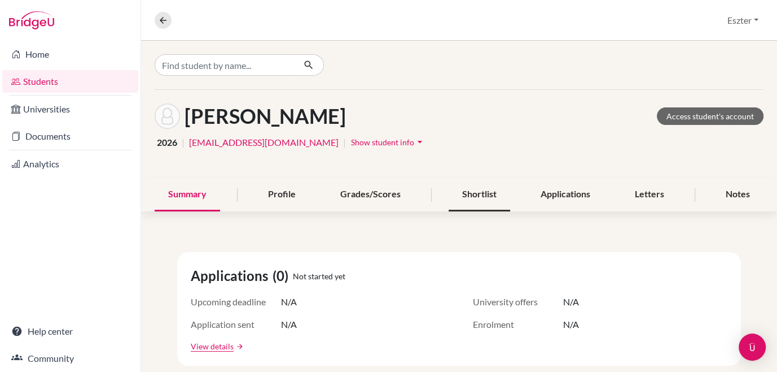
click at [474, 193] on div "Shortlist" at bounding box center [480, 194] width 62 height 33
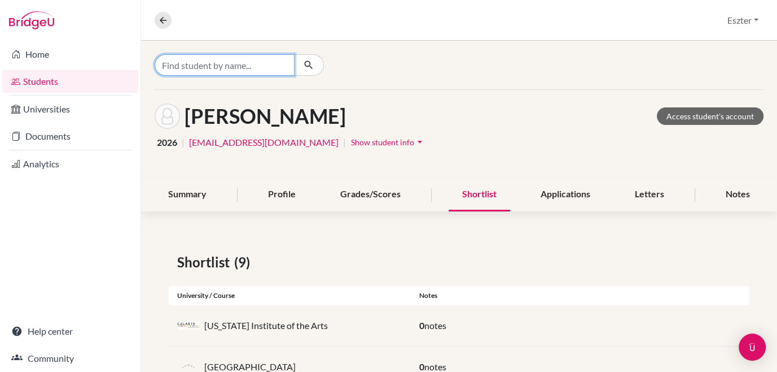
click at [245, 72] on input "Find student by name..." at bounding box center [225, 64] width 140 height 21
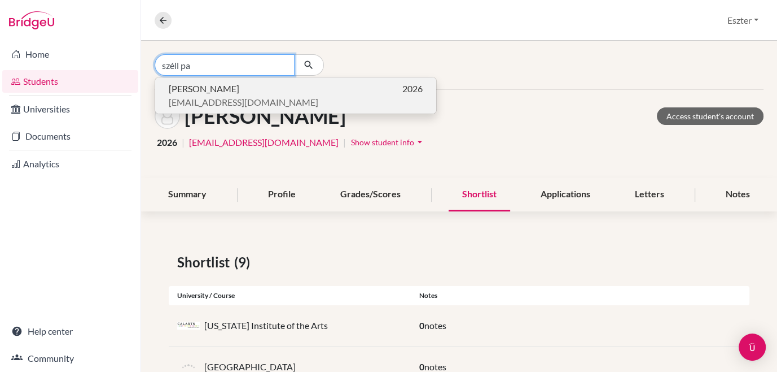
type input "széll pa"
click at [212, 98] on span "panna.szell@gmail.com" at bounding box center [244, 102] width 150 height 14
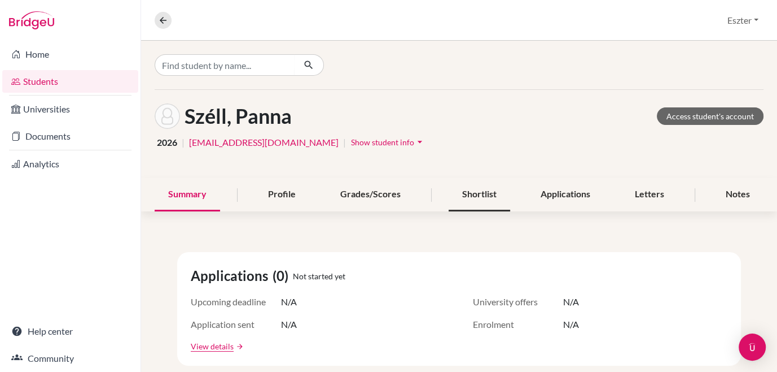
click at [479, 192] on div "Shortlist" at bounding box center [480, 194] width 62 height 33
